Goal: Navigation & Orientation: Understand site structure

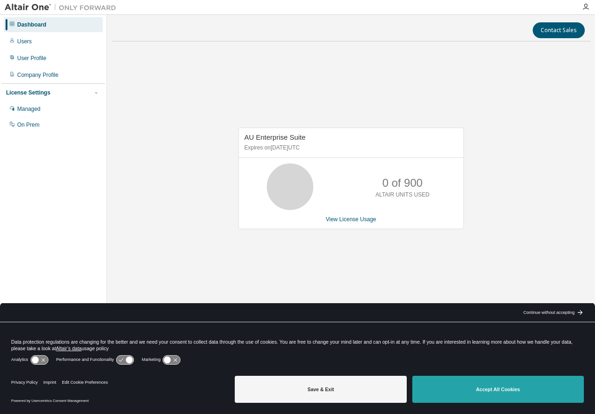
click at [429, 380] on button "Accept All Cookies" at bounding box center [499, 388] width 172 height 27
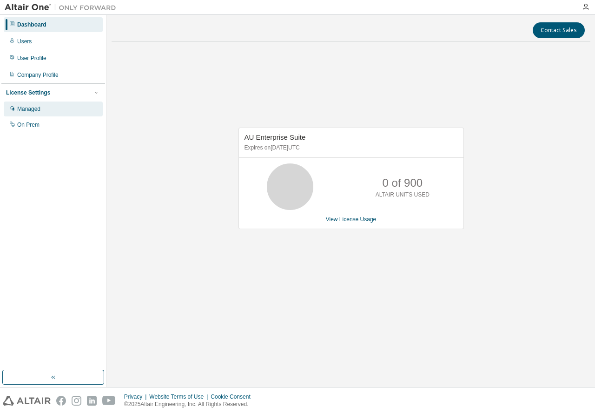
click at [31, 110] on div "Managed" at bounding box center [28, 108] width 23 height 7
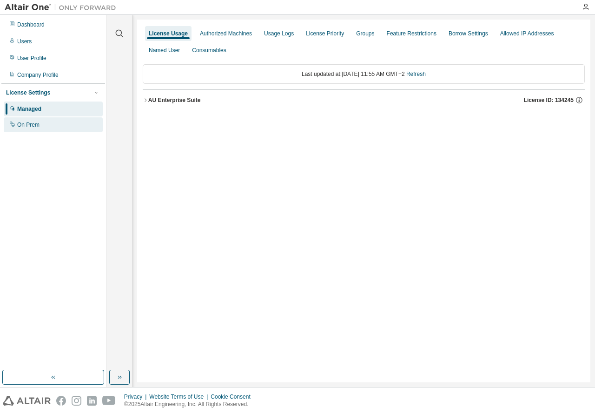
click at [26, 126] on div "On Prem" at bounding box center [28, 124] width 22 height 7
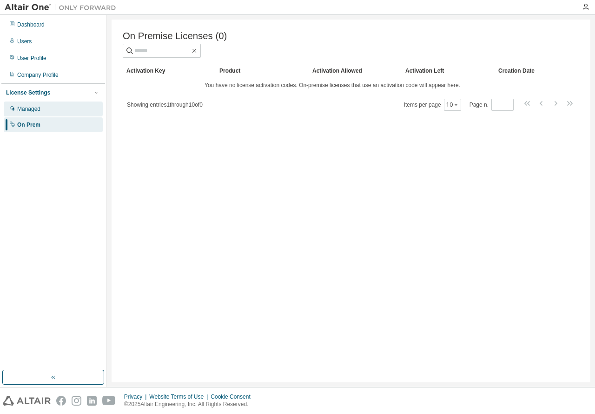
click at [24, 107] on div "Managed" at bounding box center [28, 108] width 23 height 7
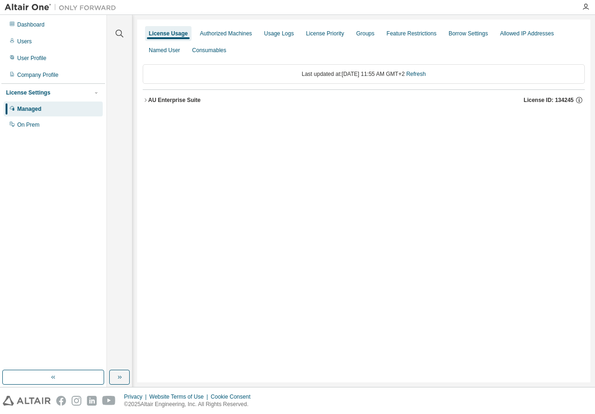
click at [145, 100] on icon "button" at bounding box center [146, 100] width 6 height 6
